Goal: Navigation & Orientation: Find specific page/section

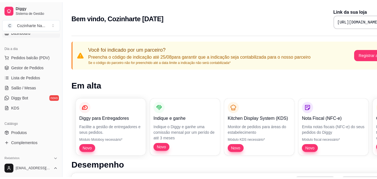
scroll to position [54, 0]
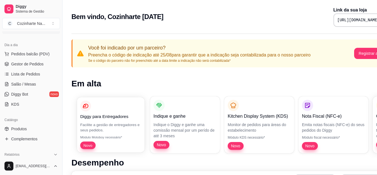
click at [100, 127] on p "Facilite a gestão de entregadores e seus pedidos." at bounding box center [110, 127] width 61 height 11
click at [131, 120] on div "Diggy para Entregadores Facilite a gestão de entregadores e seus pedidos. Módul…" at bounding box center [111, 124] width 70 height 57
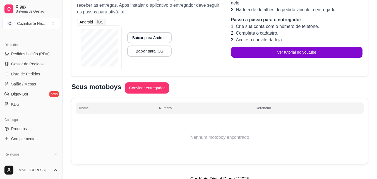
scroll to position [69, 0]
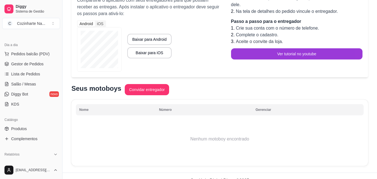
click at [347, 55] on button "Ver tutorial no youtube" at bounding box center [297, 53] width 132 height 11
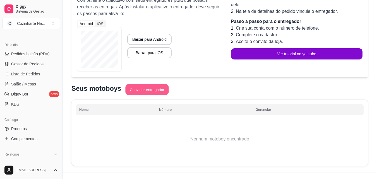
click at [142, 86] on button "Convidar entregador" at bounding box center [146, 89] width 43 height 11
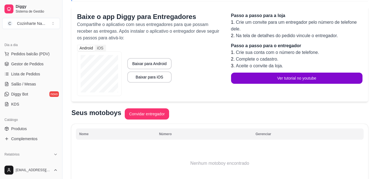
scroll to position [0, 0]
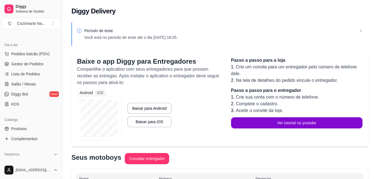
click at [82, 93] on div "Android" at bounding box center [86, 93] width 17 height 6
click at [78, 90] on input "Android" at bounding box center [78, 90] width 0 height 0
click at [100, 91] on div "iOS" at bounding box center [100, 93] width 10 height 6
click at [95, 90] on input "iOS" at bounding box center [95, 90] width 0 height 0
click at [88, 93] on div "Android" at bounding box center [86, 93] width 17 height 6
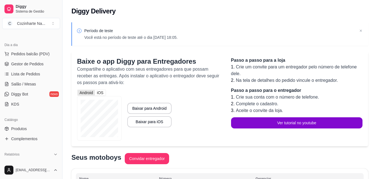
click at [78, 90] on input "Android" at bounding box center [78, 90] width 0 height 0
click at [44, 93] on link "Diggy Bot novo" at bounding box center [31, 94] width 58 height 9
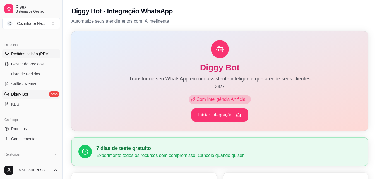
click at [38, 52] on span "Pedidos balcão (PDV)" at bounding box center [30, 54] width 38 height 6
click at [30, 61] on span "Gestor de Pedidos" at bounding box center [27, 64] width 32 height 6
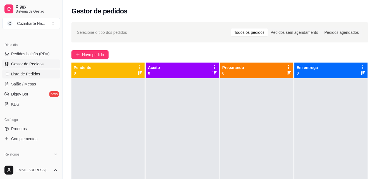
click at [29, 73] on span "Lista de Pedidos" at bounding box center [25, 74] width 29 height 6
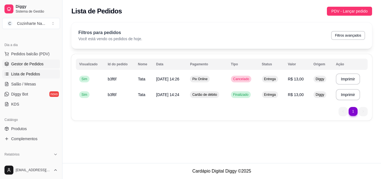
click at [24, 65] on span "Gestor de Pedidos" at bounding box center [27, 64] width 32 height 6
